Goal: Check status: Check status

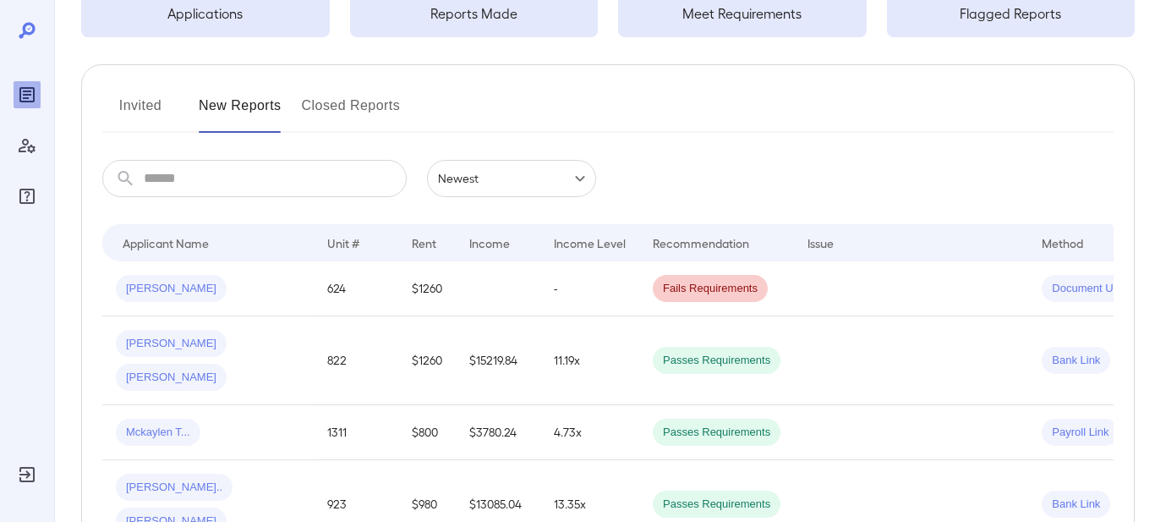
scroll to position [148, 0]
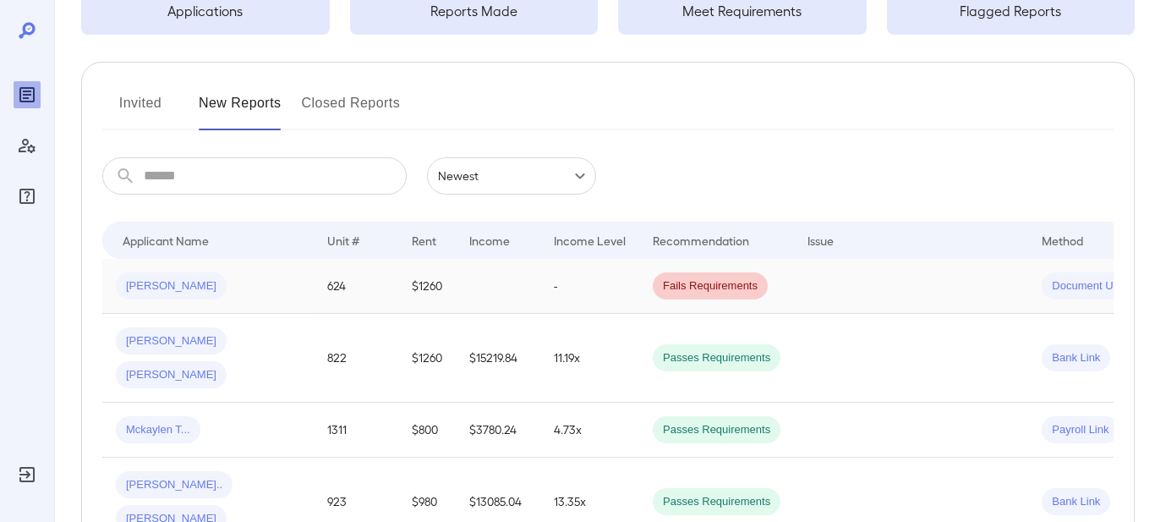
click at [291, 284] on div "[PERSON_NAME]" at bounding box center [208, 285] width 184 height 27
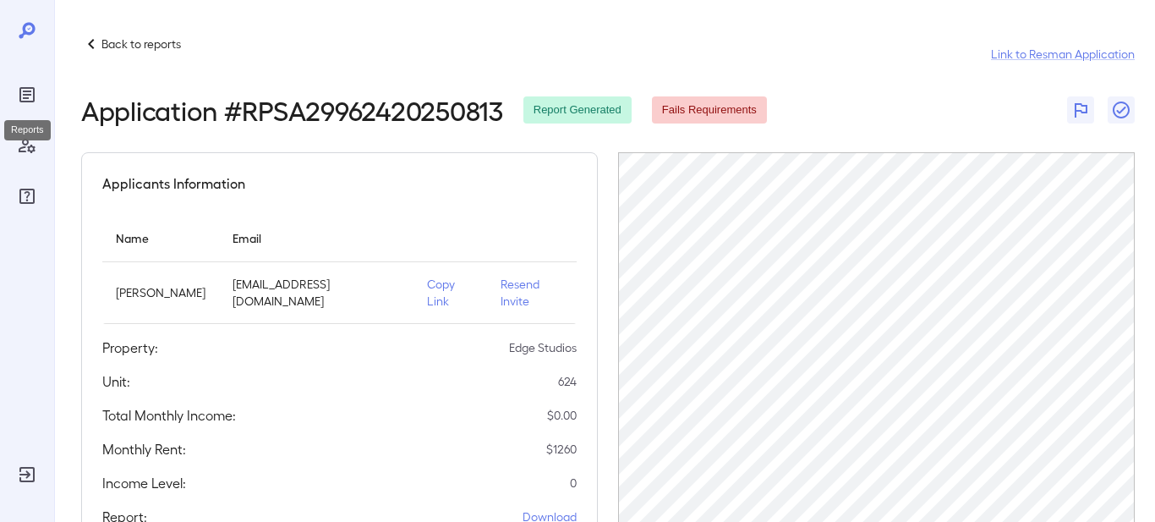
click at [18, 88] on icon "Reports" at bounding box center [27, 95] width 20 height 20
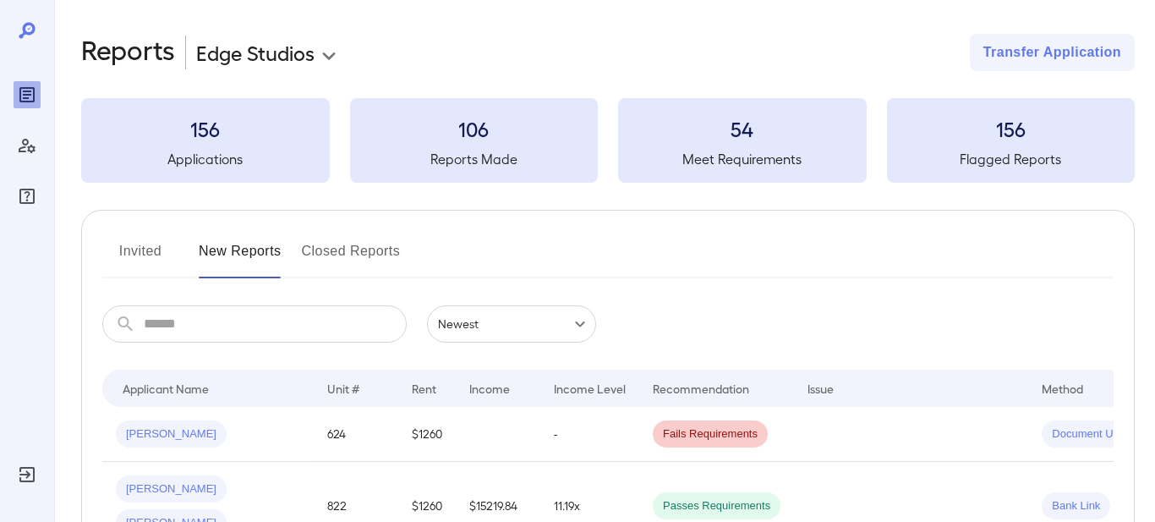
scroll to position [99, 0]
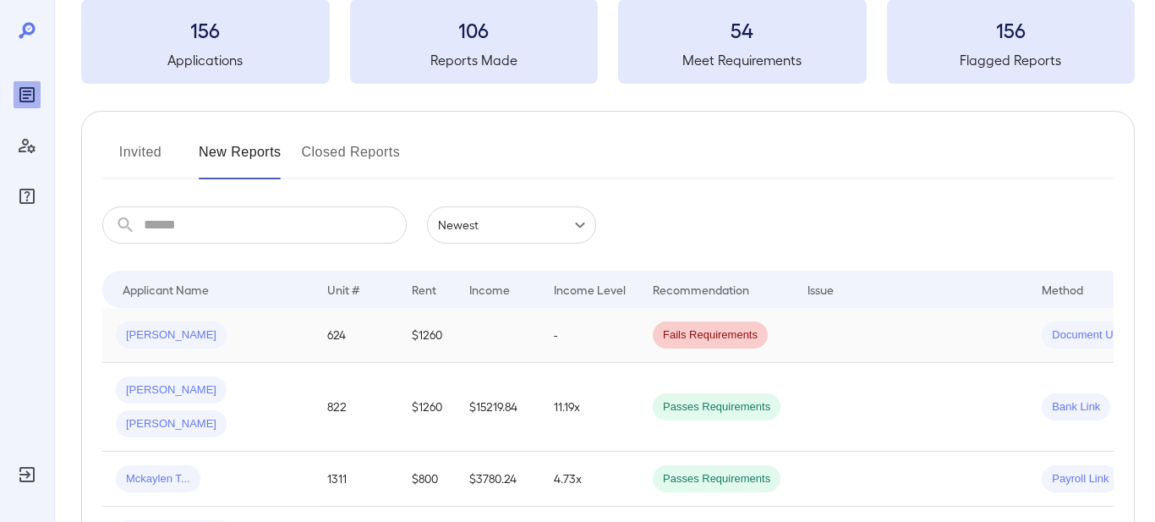
click at [291, 328] on div "Annette g..." at bounding box center [208, 334] width 184 height 27
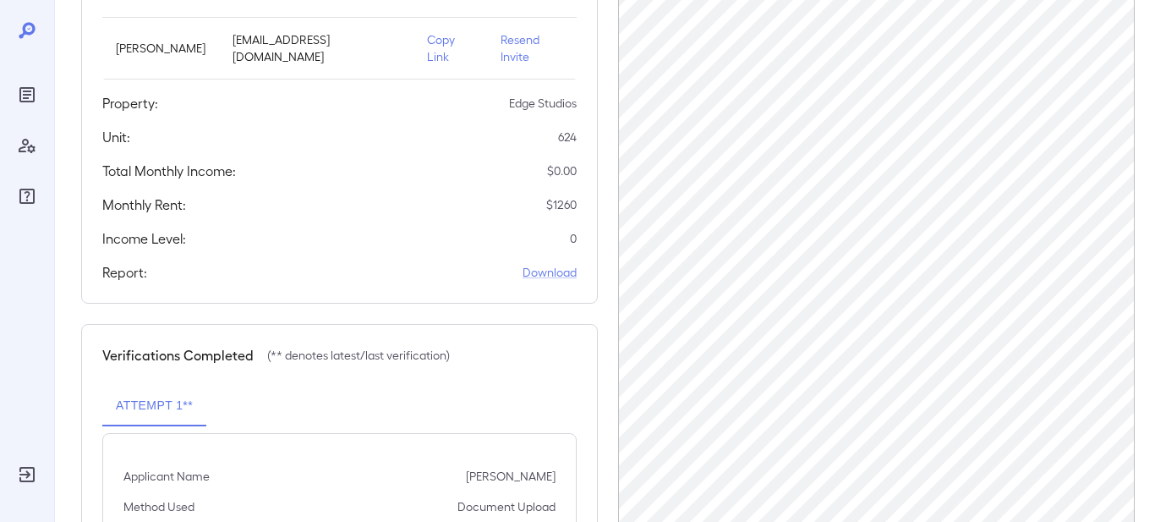
scroll to position [419, 0]
